Goal: Task Accomplishment & Management: Complete application form

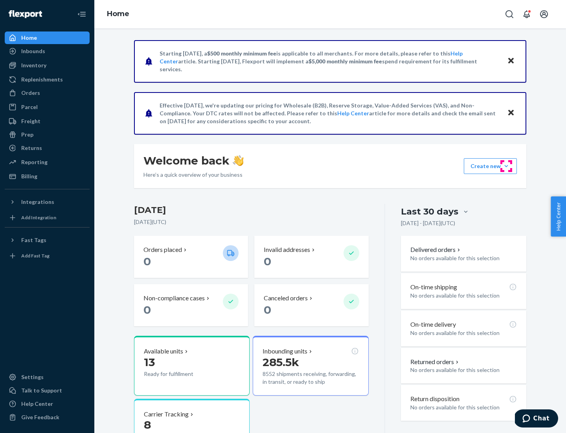
click at [507, 166] on button "Create new Create new inbound Create new order Create new product" at bounding box center [490, 166] width 53 height 16
click at [47, 51] on div "Inbounds" at bounding box center [47, 51] width 83 height 11
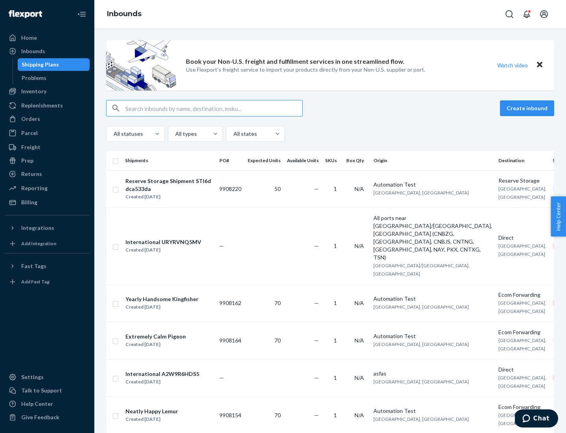
click at [529, 108] on button "Create inbound" at bounding box center [527, 108] width 54 height 16
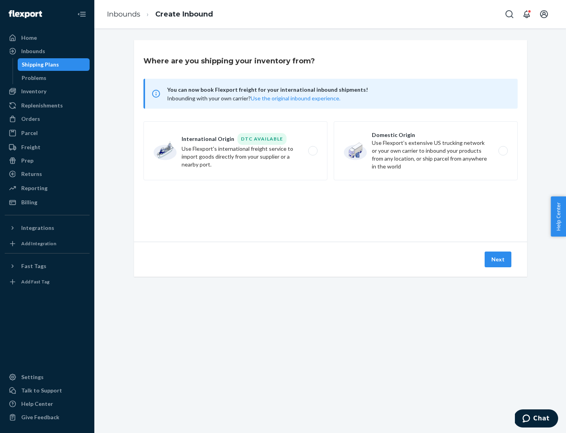
click at [426, 151] on label "Domestic Origin Use Flexport’s extensive US trucking network or your own carrie…" at bounding box center [426, 150] width 184 height 59
click at [503, 151] on input "Domestic Origin Use Flexport’s extensive US trucking network or your own carrie…" at bounding box center [505, 150] width 5 height 5
radio input "true"
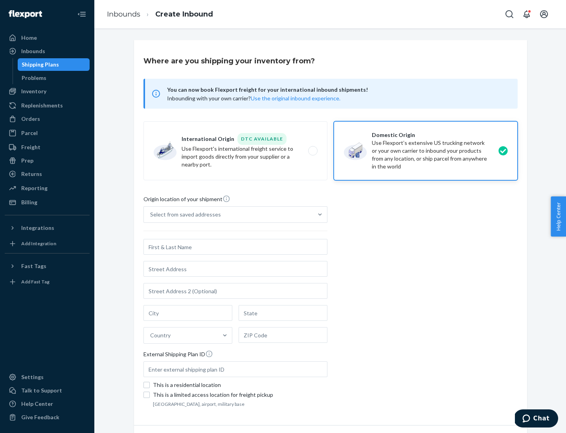
click at [184, 214] on div "Select from saved addresses" at bounding box center [185, 214] width 71 height 8
click at [151, 214] on input "Select from saved addresses" at bounding box center [150, 214] width 1 height 8
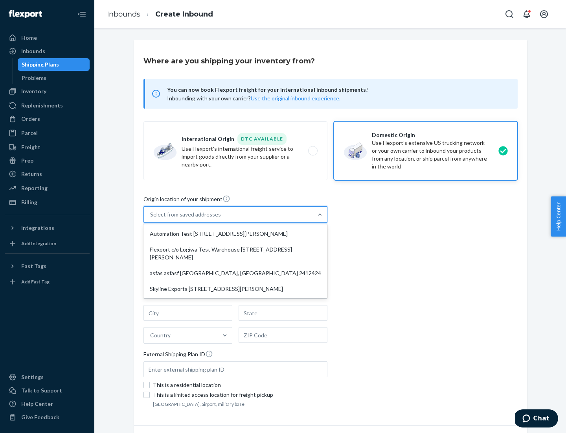
scroll to position [3, 0]
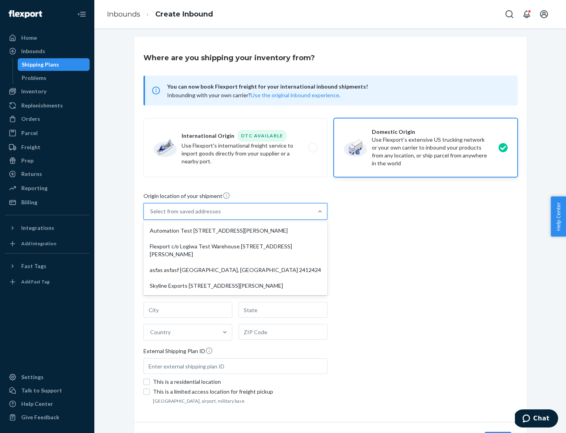
click at [236, 230] on div "Automation Test [STREET_ADDRESS][PERSON_NAME]" at bounding box center [235, 231] width 181 height 16
click at [151, 215] on input "option Automation Test [STREET_ADDRESS][PERSON_NAME] focused, 1 of 4. 4 results…" at bounding box center [150, 211] width 1 height 8
type input "Automation Test"
type input "9th Floor"
type input "[GEOGRAPHIC_DATA]"
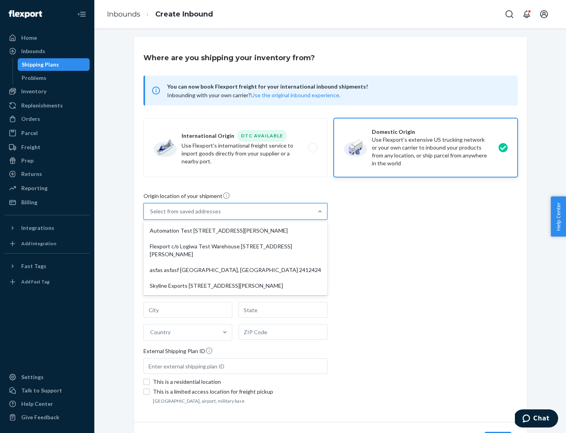
type input "CA"
type input "94104"
type input "[STREET_ADDRESS][PERSON_NAME]"
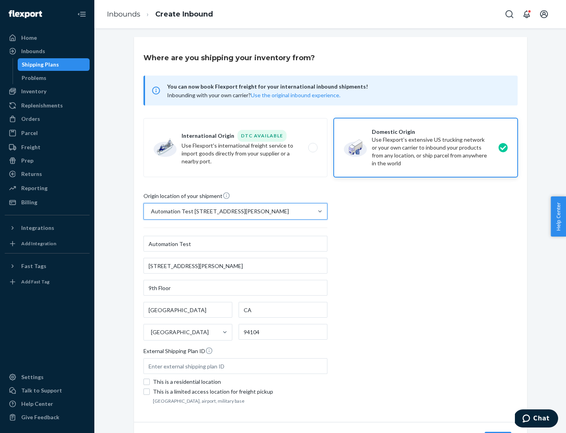
scroll to position [46, 0]
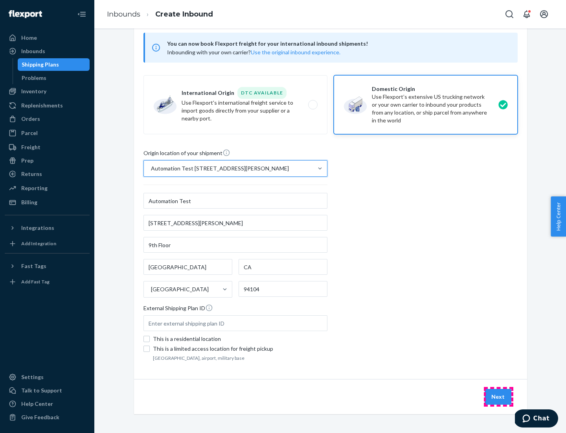
click at [499, 396] on button "Next" at bounding box center [498, 397] width 27 height 16
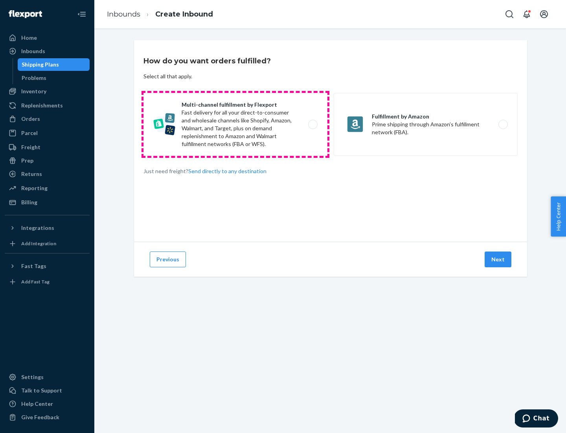
click at [236, 124] on label "Multi-channel fulfillment by Flexport Fast delivery for all your direct-to-cons…" at bounding box center [236, 124] width 184 height 63
click at [313, 124] on input "Multi-channel fulfillment by Flexport Fast delivery for all your direct-to-cons…" at bounding box center [315, 124] width 5 height 5
radio input "true"
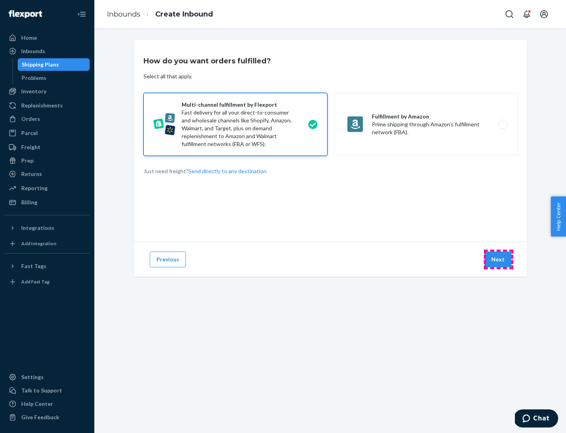
click at [499, 259] on button "Next" at bounding box center [498, 259] width 27 height 16
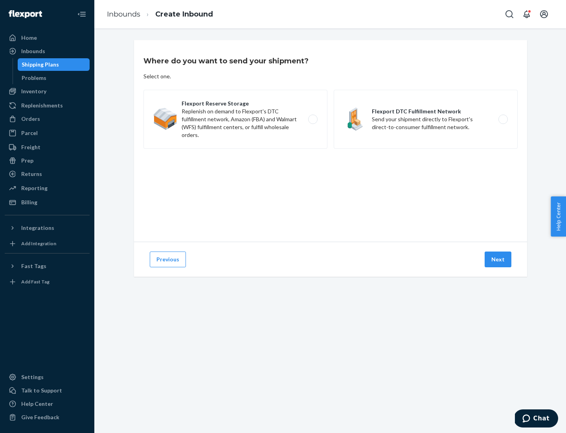
click at [426, 119] on label "Flexport DTC Fulfillment Network Send your shipment directly to Flexport's dire…" at bounding box center [426, 119] width 184 height 59
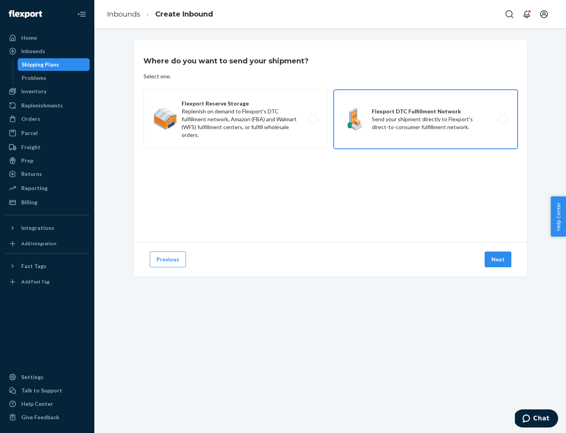
click at [503, 119] on input "Flexport DTC Fulfillment Network Send your shipment directly to Flexport's dire…" at bounding box center [505, 119] width 5 height 5
radio input "true"
click at [499, 259] on button "Next" at bounding box center [498, 259] width 27 height 16
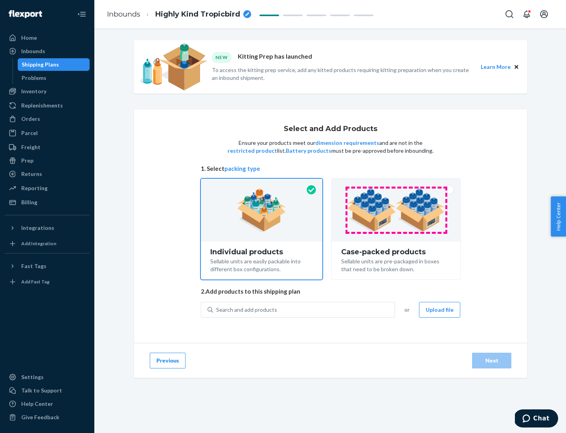
click at [396, 210] on img at bounding box center [396, 209] width 98 height 43
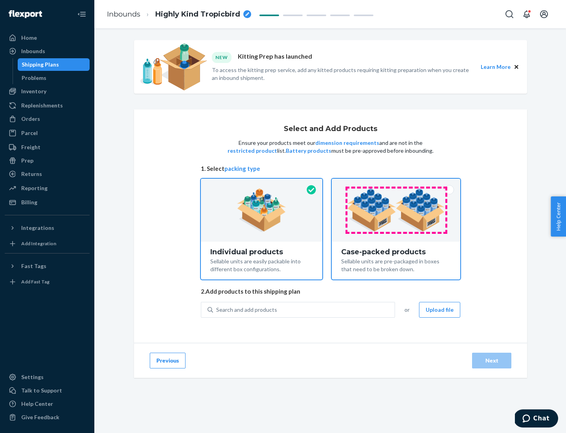
click at [396, 184] on input "Case-packed products Sellable units are pre-packaged in boxes that need to be b…" at bounding box center [396, 181] width 5 height 5
radio input "true"
radio input "false"
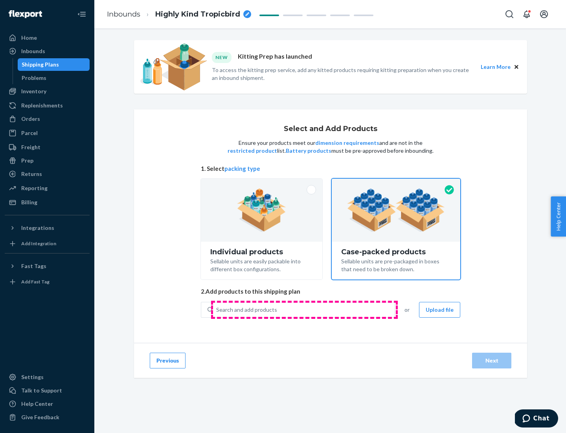
click at [304, 309] on div "Search and add products" at bounding box center [304, 309] width 182 height 14
click at [217, 309] on input "Search and add products" at bounding box center [216, 310] width 1 height 8
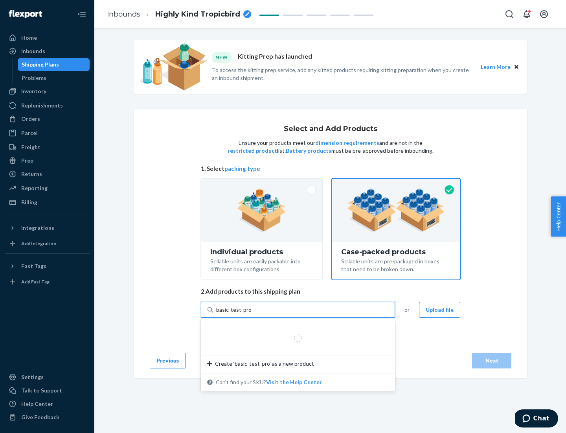
type input "basic-test-product-1"
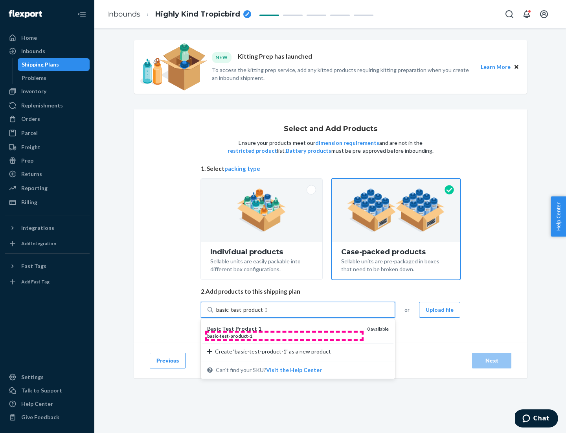
click at [284, 335] on div "basic - test - product - 1" at bounding box center [284, 335] width 154 height 7
click at [267, 313] on input "basic-test-product-1" at bounding box center [241, 310] width 50 height 8
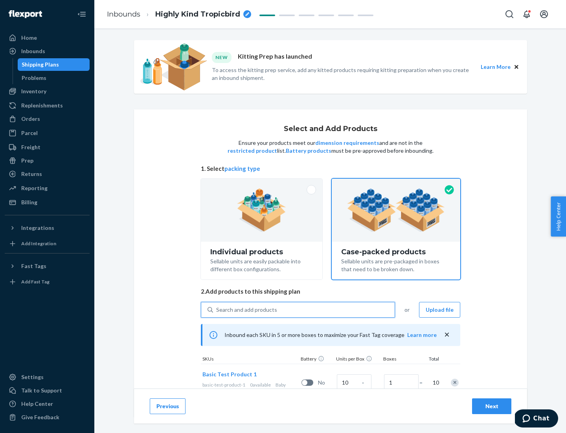
scroll to position [28, 0]
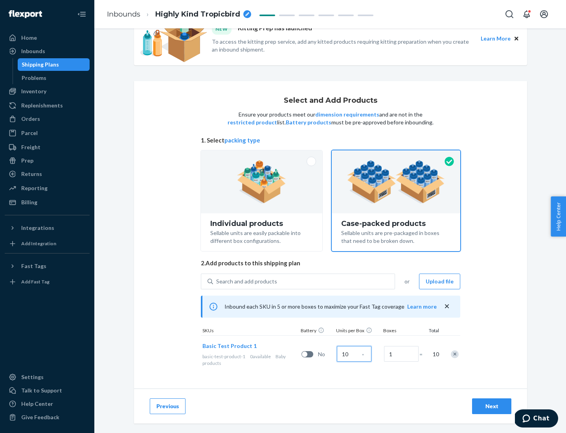
type input "10"
type input "7"
click at [492, 406] on div "Next" at bounding box center [492, 406] width 26 height 8
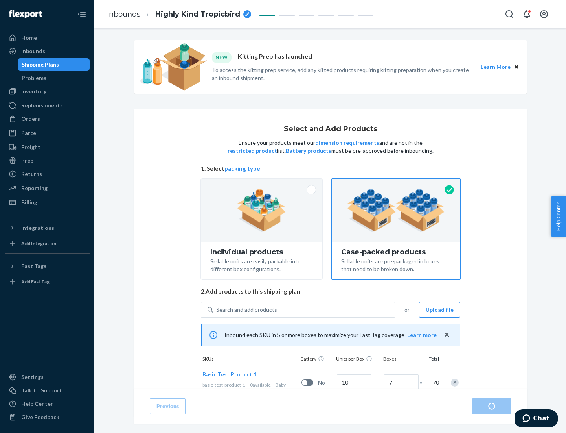
radio input "true"
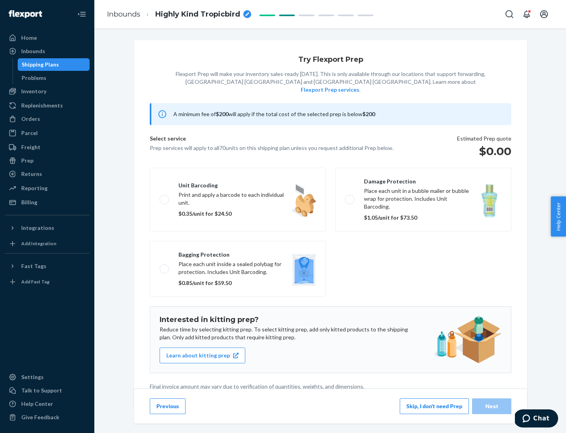
scroll to position [2, 0]
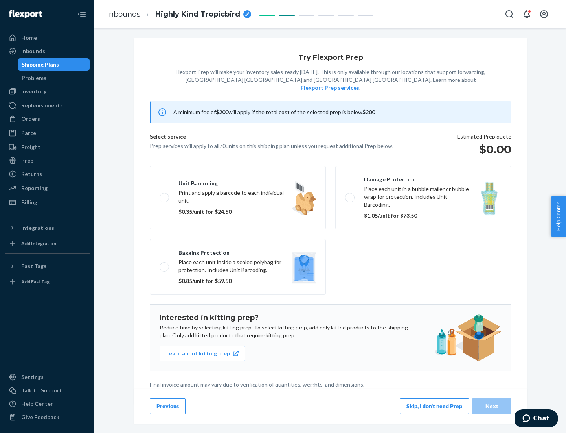
click at [238, 251] on label "Bagging protection Place each unit inside a sealed polybag for protection. Incl…" at bounding box center [238, 267] width 176 height 56
click at [165, 264] on input "Bagging protection Place each unit inside a sealed polybag for protection. Incl…" at bounding box center [162, 266] width 5 height 5
checkbox input "true"
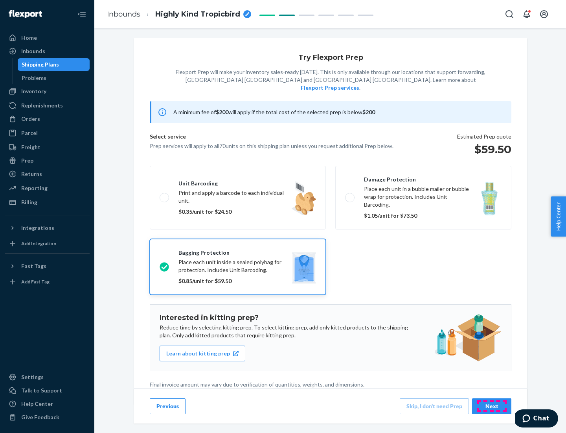
click at [492, 405] on div "Next" at bounding box center [492, 406] width 26 height 8
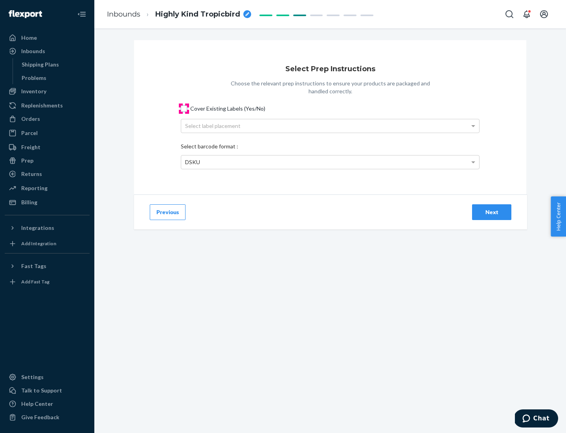
click at [184, 108] on input "Cover Existing Labels (Yes/No)" at bounding box center [184, 108] width 6 height 6
checkbox input "true"
click at [330, 125] on div "Select label placement" at bounding box center [330, 125] width 298 height 13
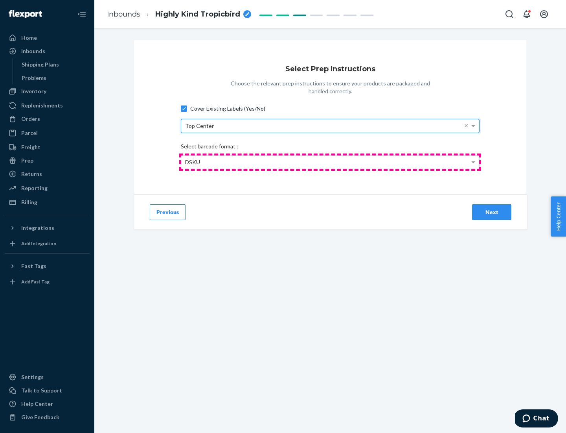
click at [330, 162] on div "DSKU" at bounding box center [330, 161] width 298 height 13
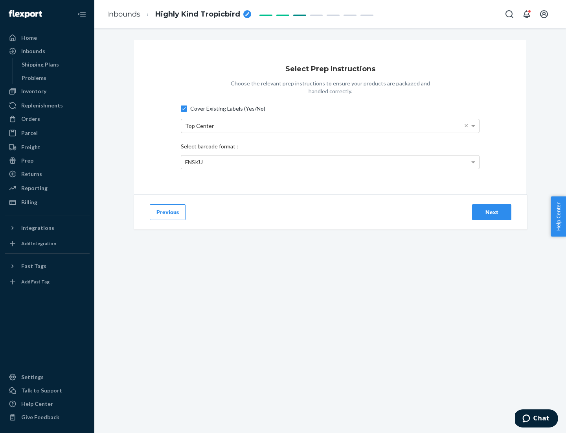
click at [492, 212] on div "Next" at bounding box center [492, 212] width 26 height 8
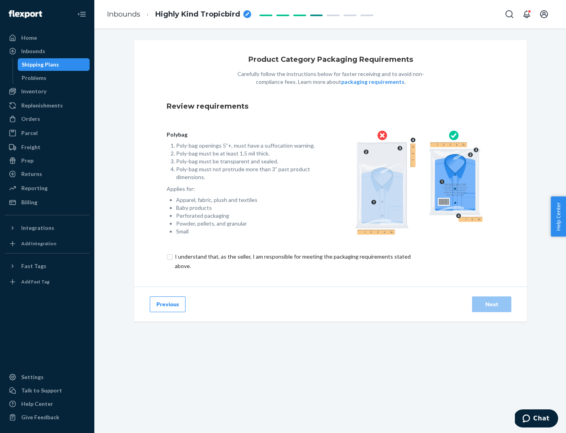
click at [292, 261] on input "checkbox" at bounding box center [298, 261] width 262 height 19
checkbox input "true"
click at [492, 304] on div "Next" at bounding box center [492, 304] width 26 height 8
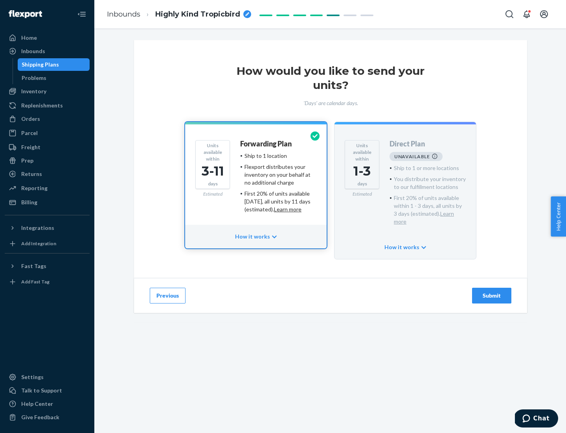
click at [267, 144] on h4 "Forwarding Plan" at bounding box center [266, 144] width 52 height 8
click at [492, 291] on div "Submit" at bounding box center [492, 295] width 26 height 8
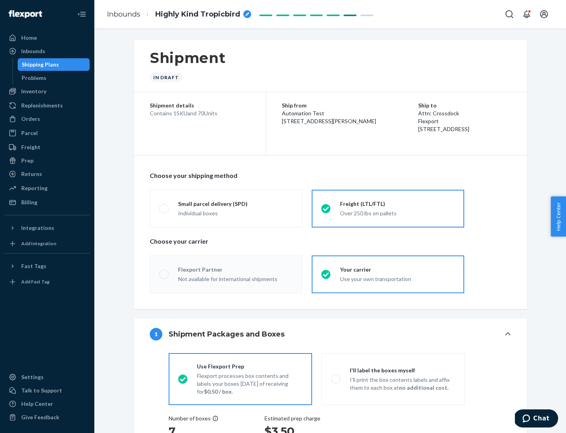
radio input "true"
radio input "false"
radio input "true"
radio input "false"
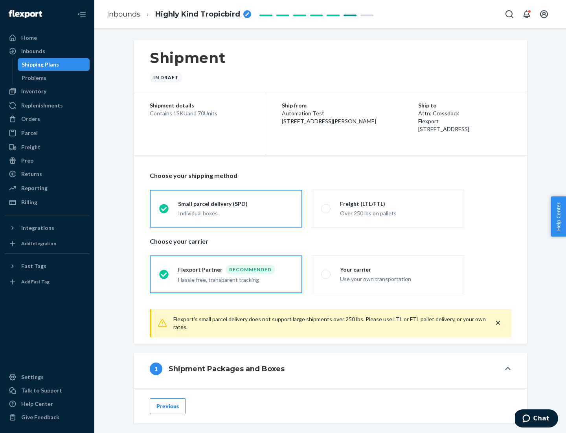
click at [388, 208] on div "Over 250 lbs on pallets" at bounding box center [397, 212] width 115 height 9
click at [326, 208] on input "Freight (LTL/FTL) Over 250 lbs on pallets" at bounding box center [323, 208] width 5 height 5
radio input "true"
radio input "false"
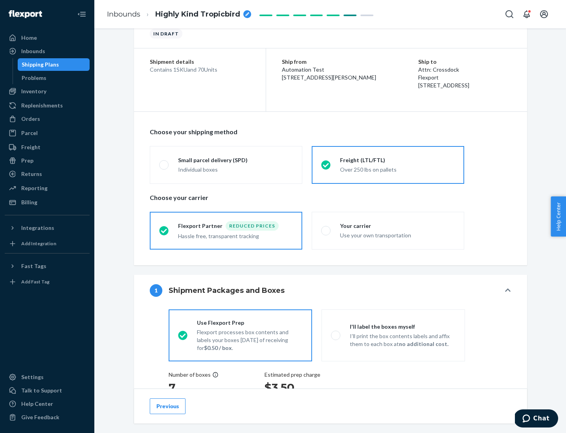
click at [226, 230] on div "Hassle free, transparent tracking" at bounding box center [235, 234] width 115 height 9
click at [164, 230] on input "Flexport Partner Reduced prices Hassle free, transparent tracking" at bounding box center [161, 230] width 5 height 5
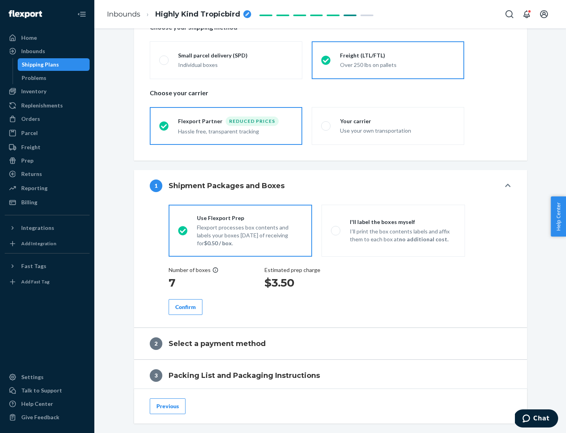
click at [393, 230] on p "I’ll print the box contents labels and affix them to each box at no additional …" at bounding box center [403, 235] width 106 height 16
click at [336, 230] on input "I'll label the boxes myself I’ll print the box contents labels and affix them t…" at bounding box center [333, 230] width 5 height 5
radio input "true"
radio input "false"
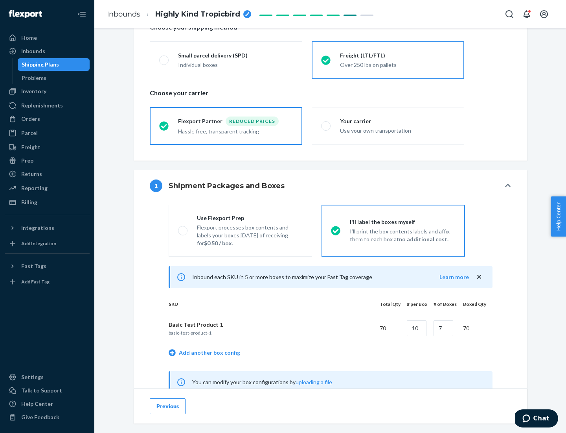
scroll to position [246, 0]
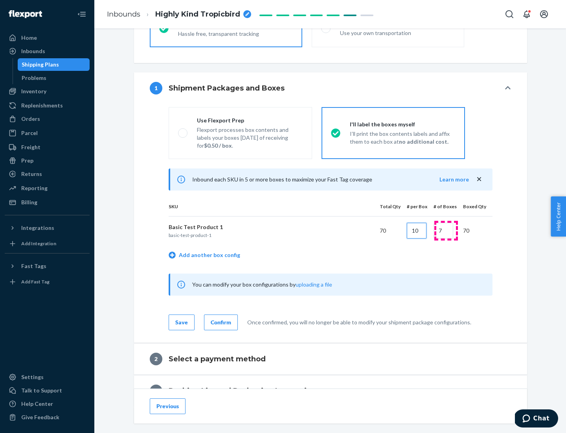
type input "10"
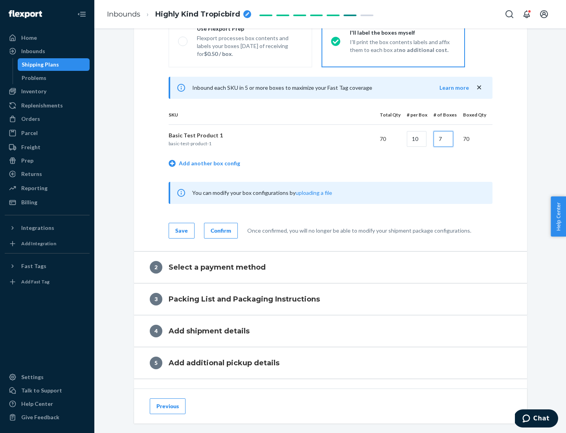
type input "7"
click at [220, 230] on div "Confirm" at bounding box center [221, 231] width 20 height 8
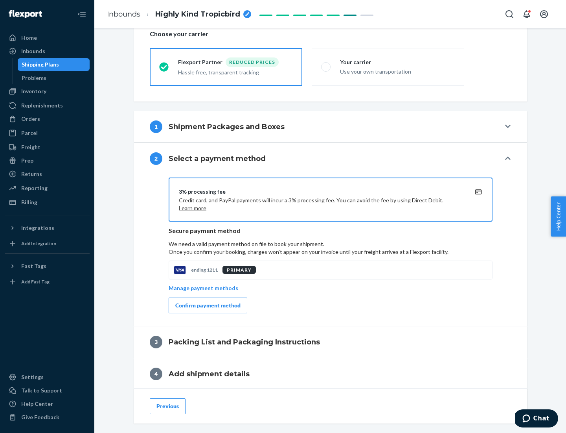
scroll to position [282, 0]
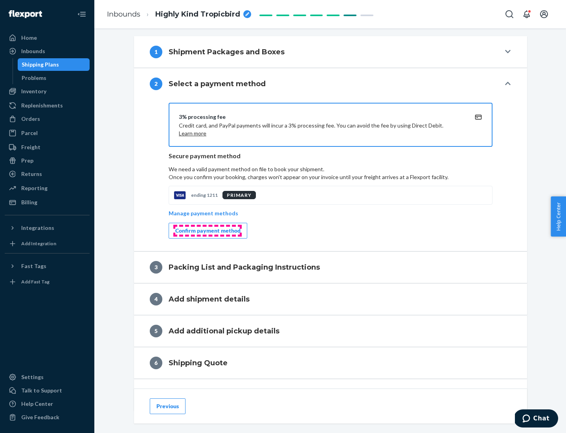
click at [207, 230] on div "Confirm payment method" at bounding box center [207, 231] width 65 height 8
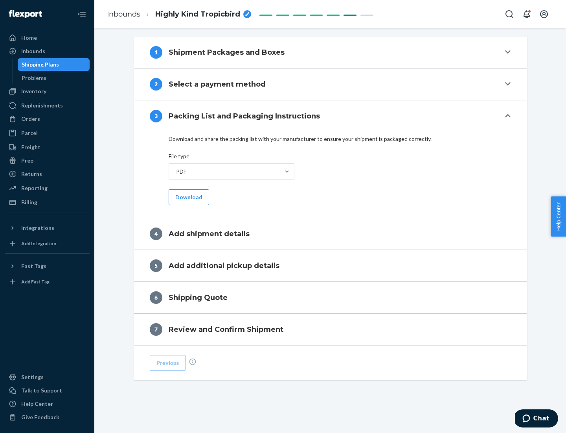
scroll to position [248, 0]
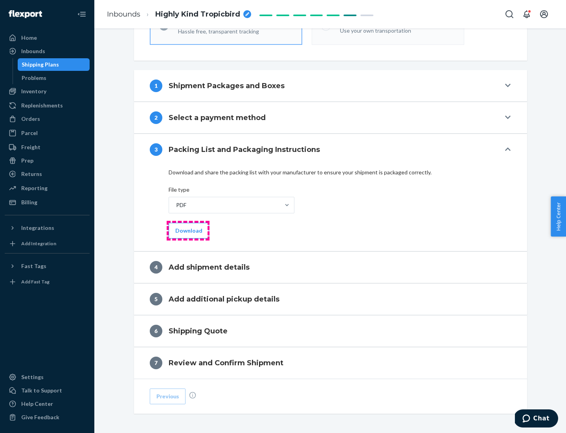
click at [188, 230] on button "Download" at bounding box center [189, 231] width 41 height 16
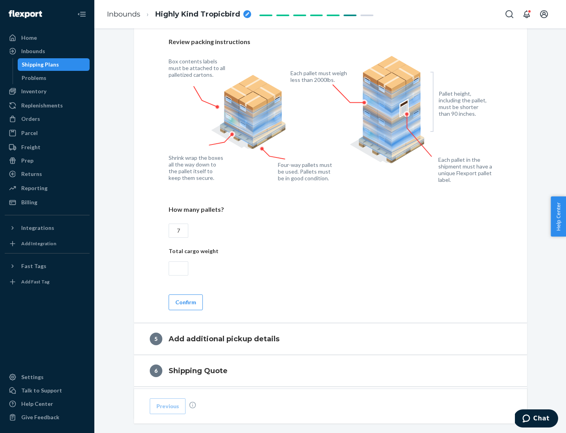
scroll to position [510, 0]
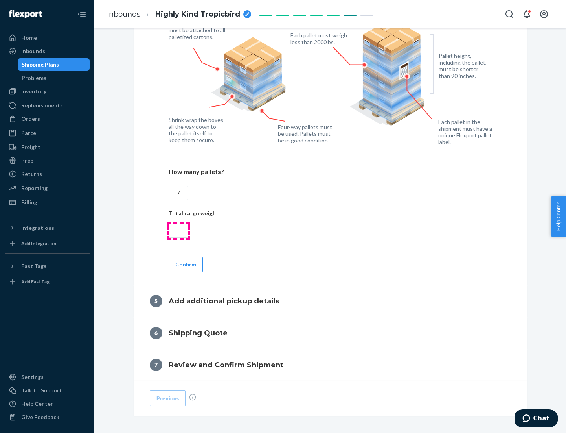
type input "7"
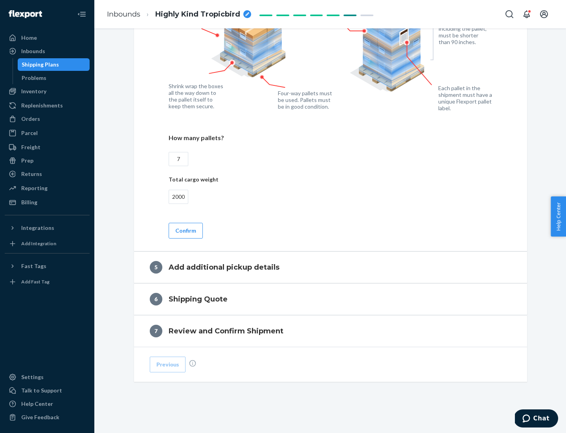
type input "2000"
click at [185, 230] on button "Confirm" at bounding box center [186, 231] width 34 height 16
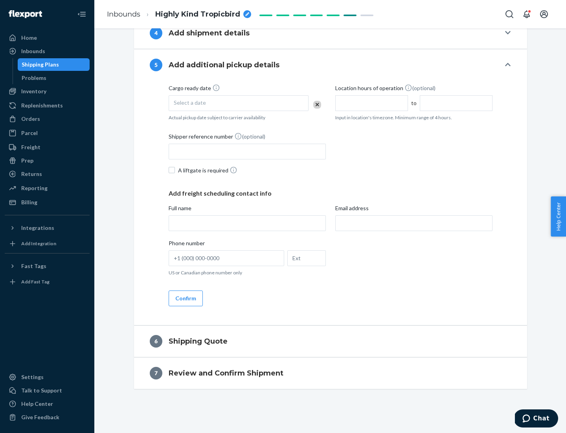
scroll to position [269, 0]
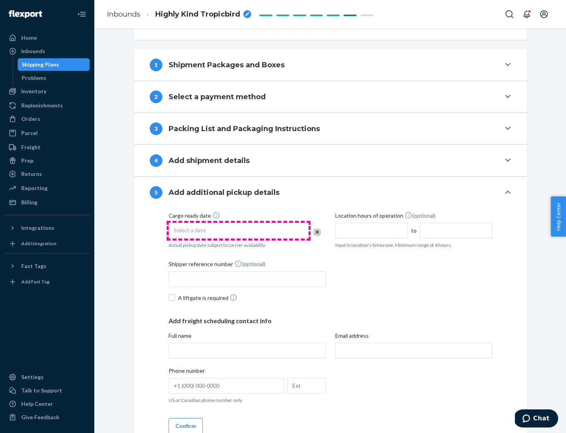
click at [239, 230] on div "Select a date" at bounding box center [239, 231] width 140 height 16
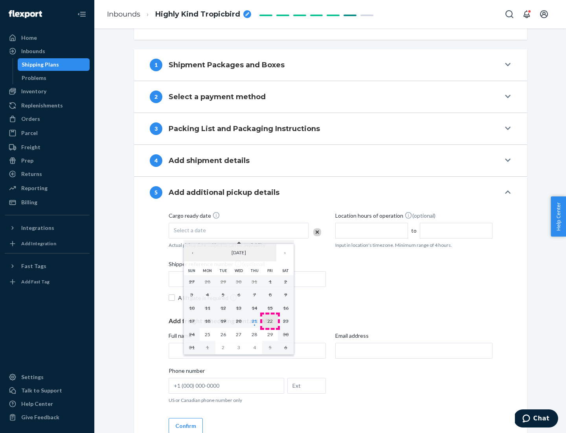
click at [270, 321] on abbr "22" at bounding box center [270, 321] width 6 height 6
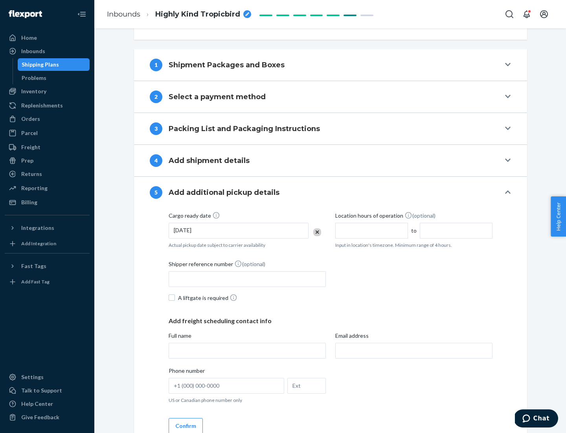
scroll to position [389, 0]
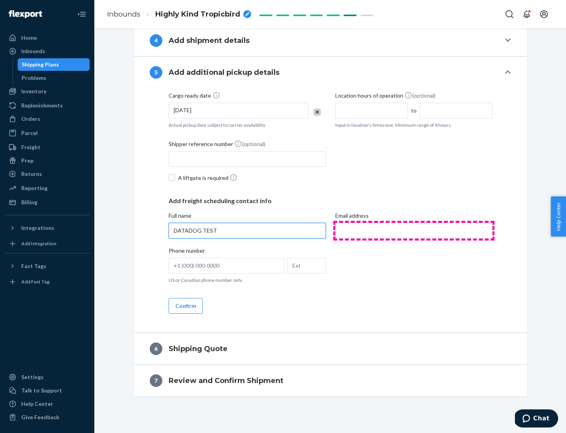
type input "DATADOG TEST"
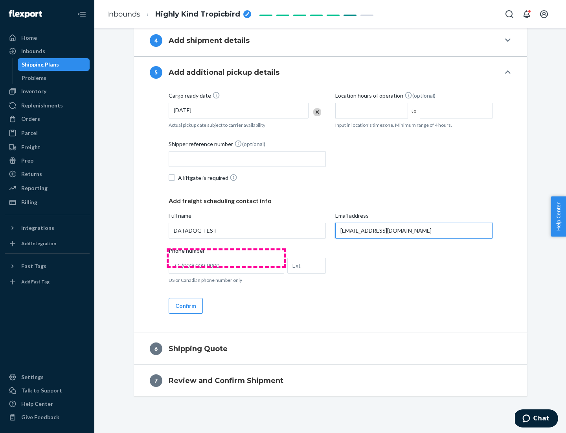
scroll to position [396, 0]
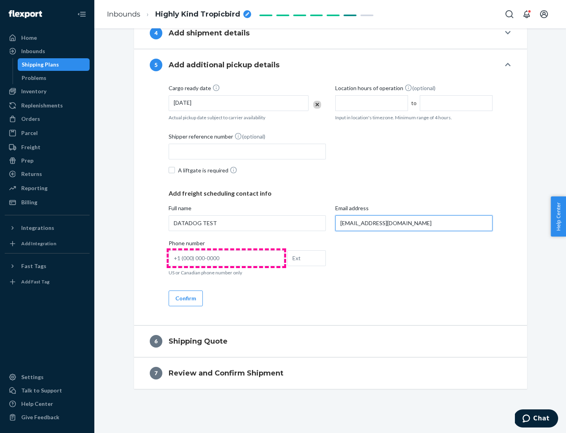
type input "[EMAIL_ADDRESS][DOMAIN_NAME]"
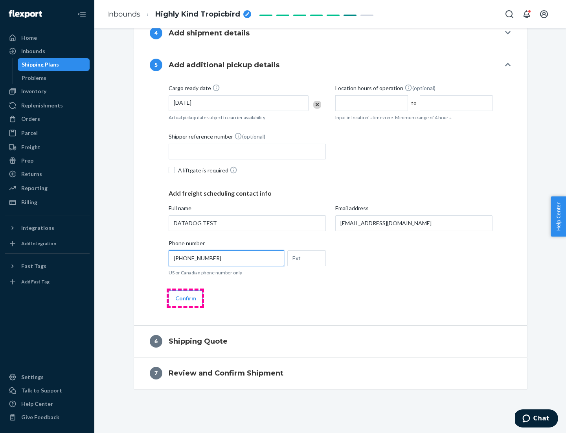
type input "[PHONE_NUMBER]"
click at [185, 298] on button "Confirm" at bounding box center [186, 298] width 34 height 16
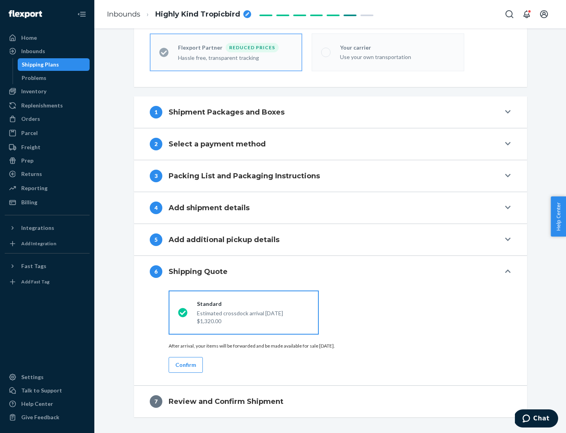
scroll to position [250, 0]
